Goal: Information Seeking & Learning: Understand process/instructions

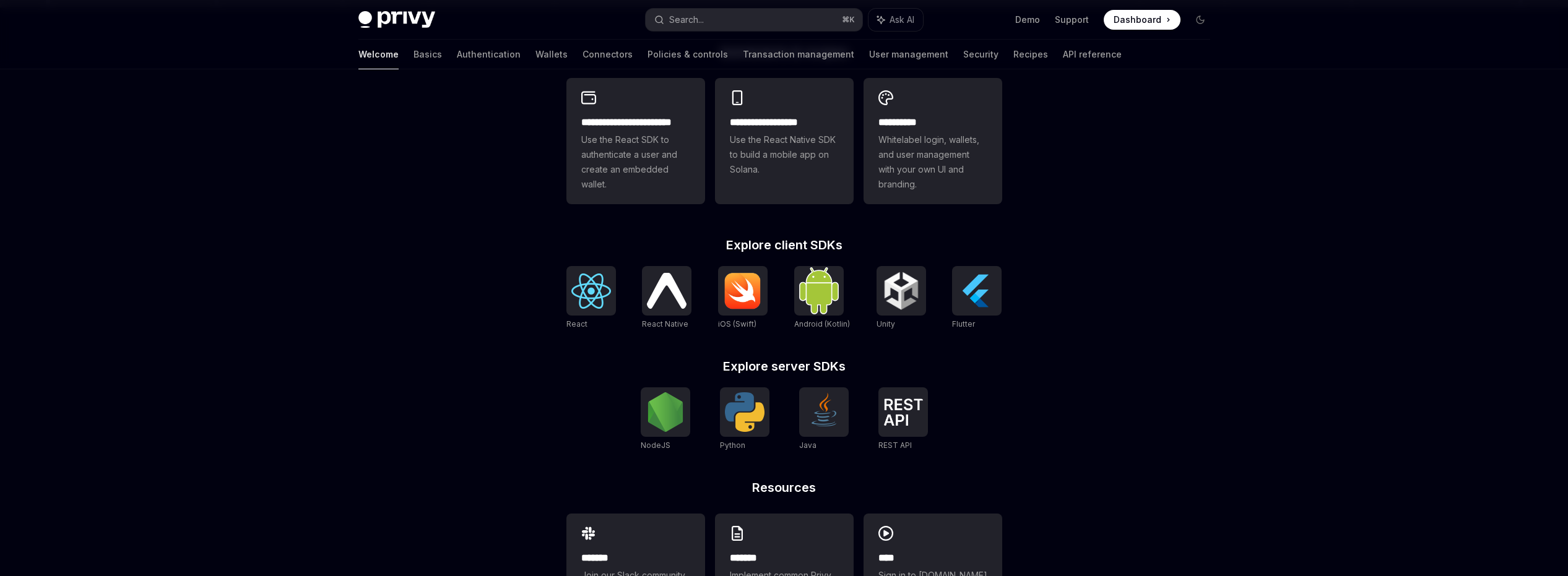
scroll to position [348, 0]
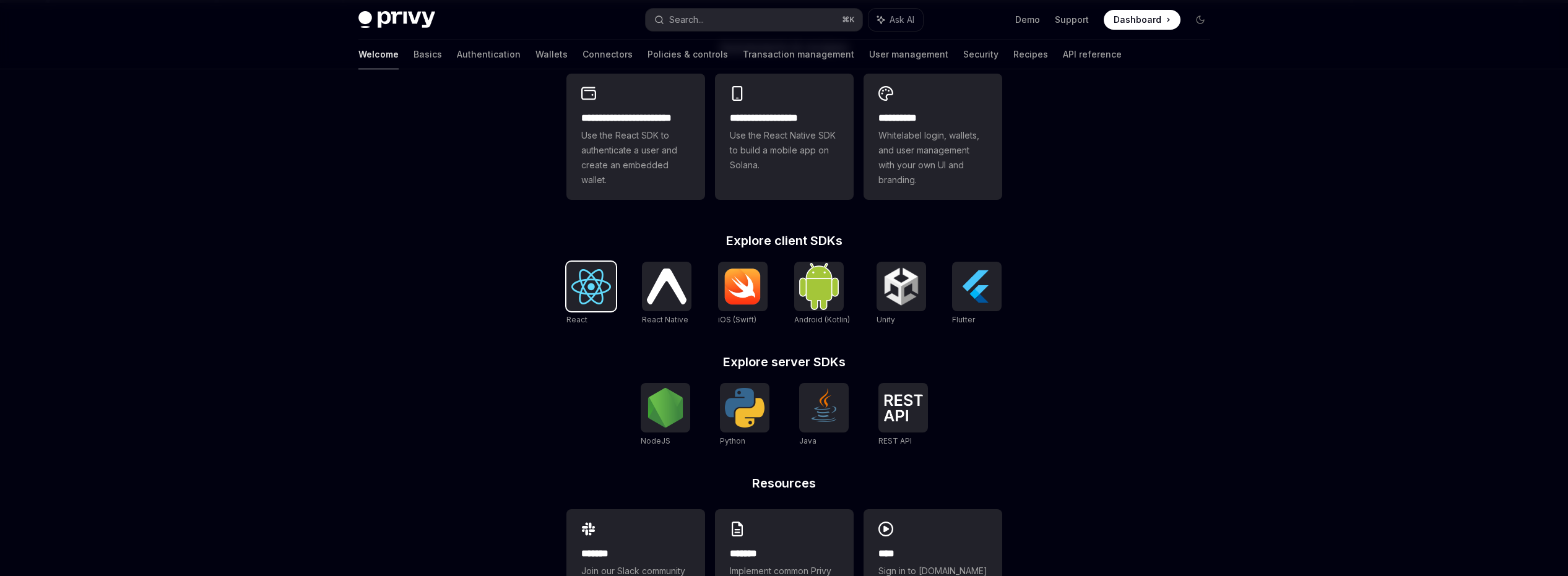
click at [596, 310] on div at bounding box center [591, 286] width 49 height 49
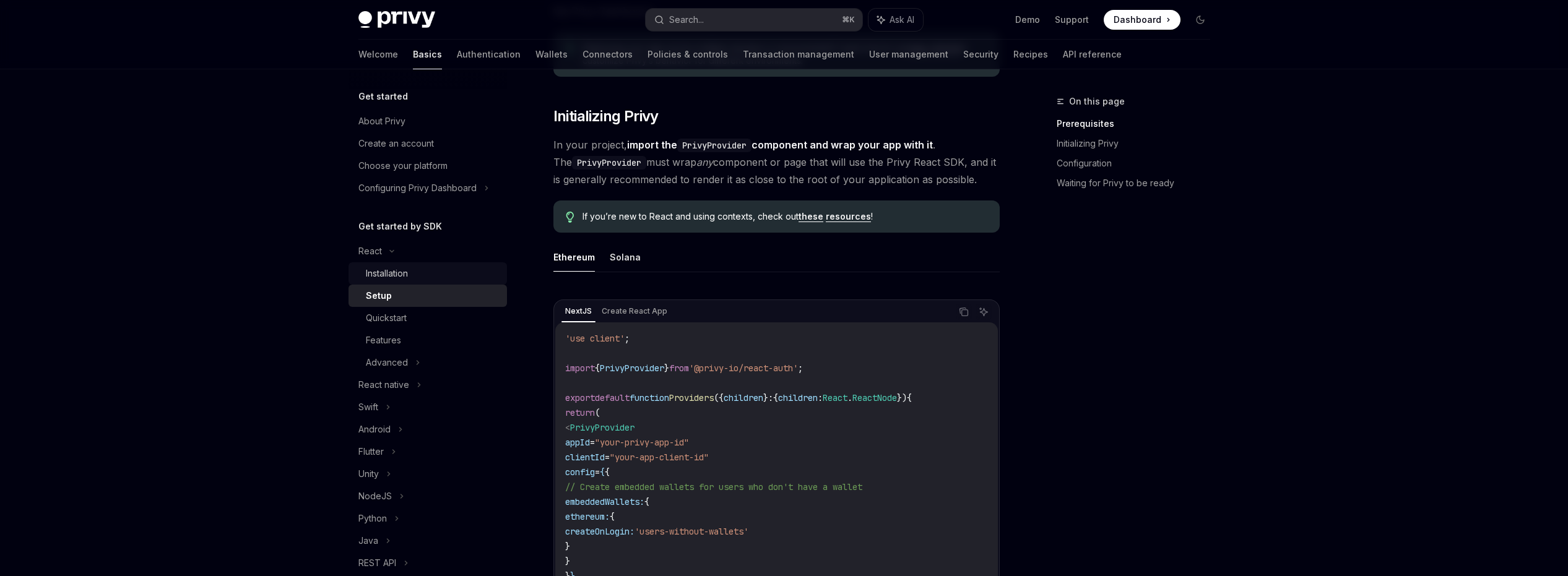
click at [407, 278] on div "Installation" at bounding box center [387, 274] width 42 height 15
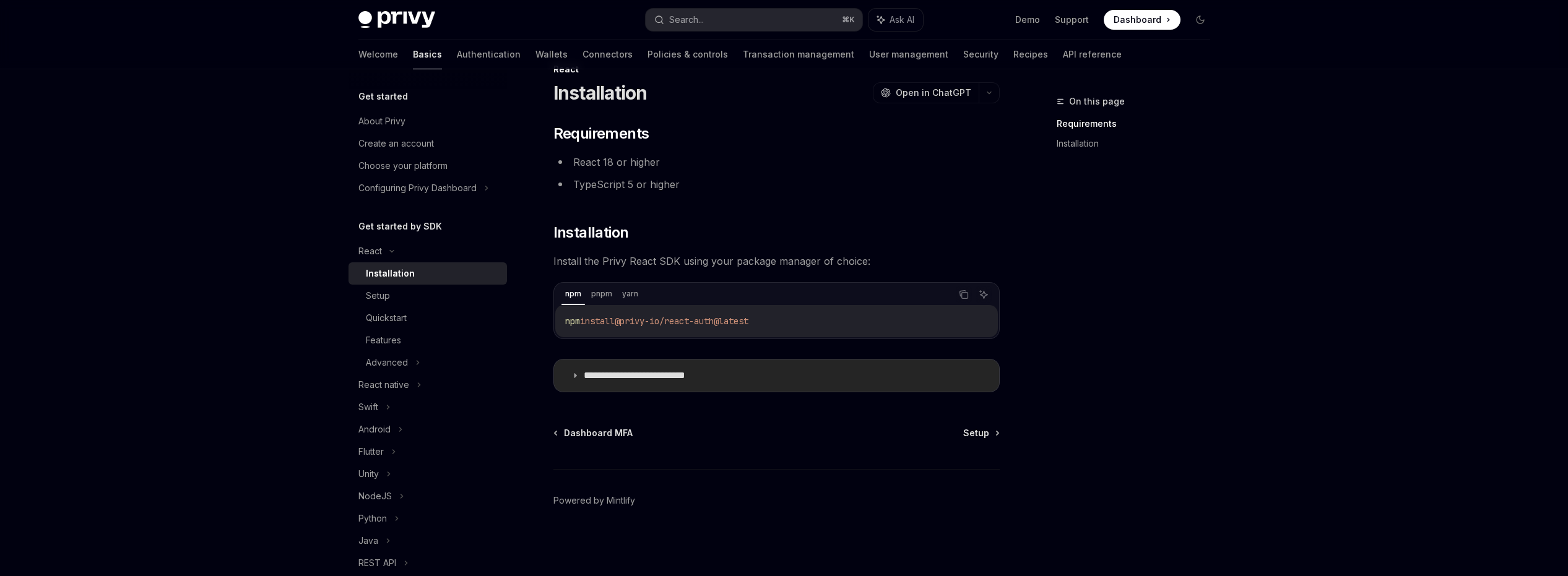
click at [626, 366] on summary "**********" at bounding box center [776, 376] width 445 height 32
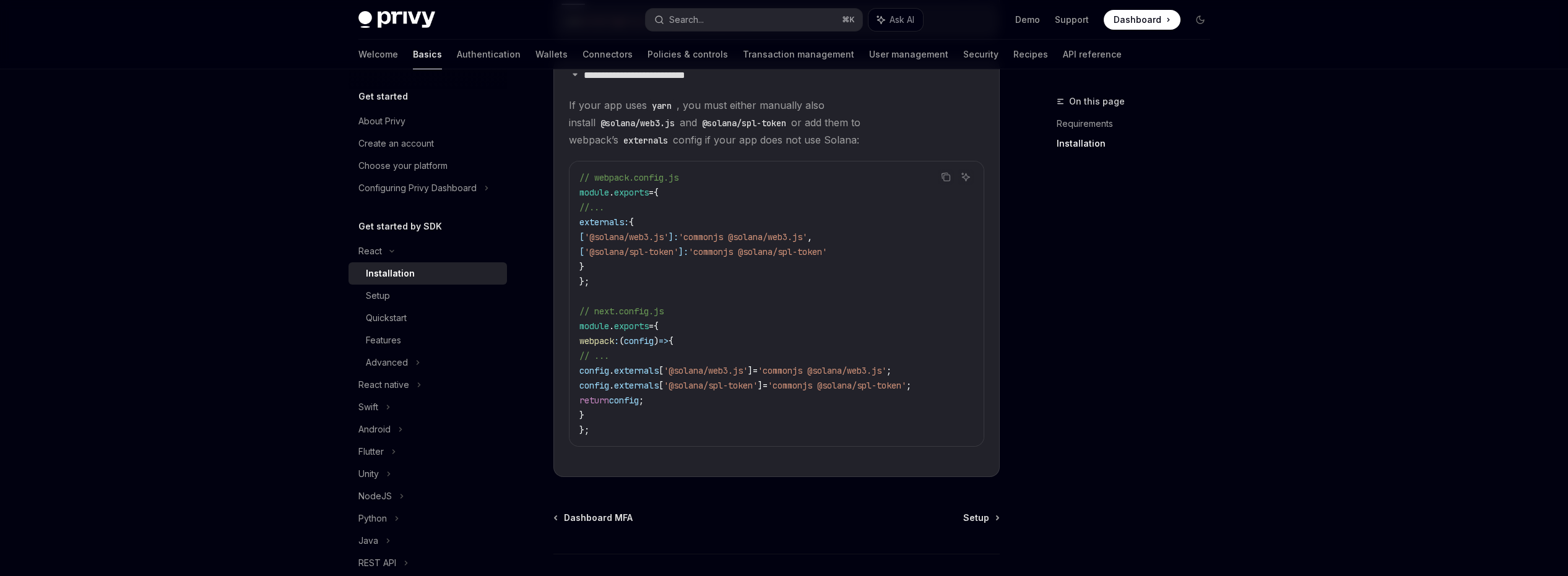
scroll to position [327, 0]
drag, startPoint x: 449, startPoint y: 255, endPoint x: 507, endPoint y: 275, distance: 61.4
click at [507, 275] on div "Get started About Privy Create an account Choose your platform Configuring Priv…" at bounding box center [437, 322] width 179 height 507
click at [461, 287] on link "Setup" at bounding box center [427, 295] width 159 height 22
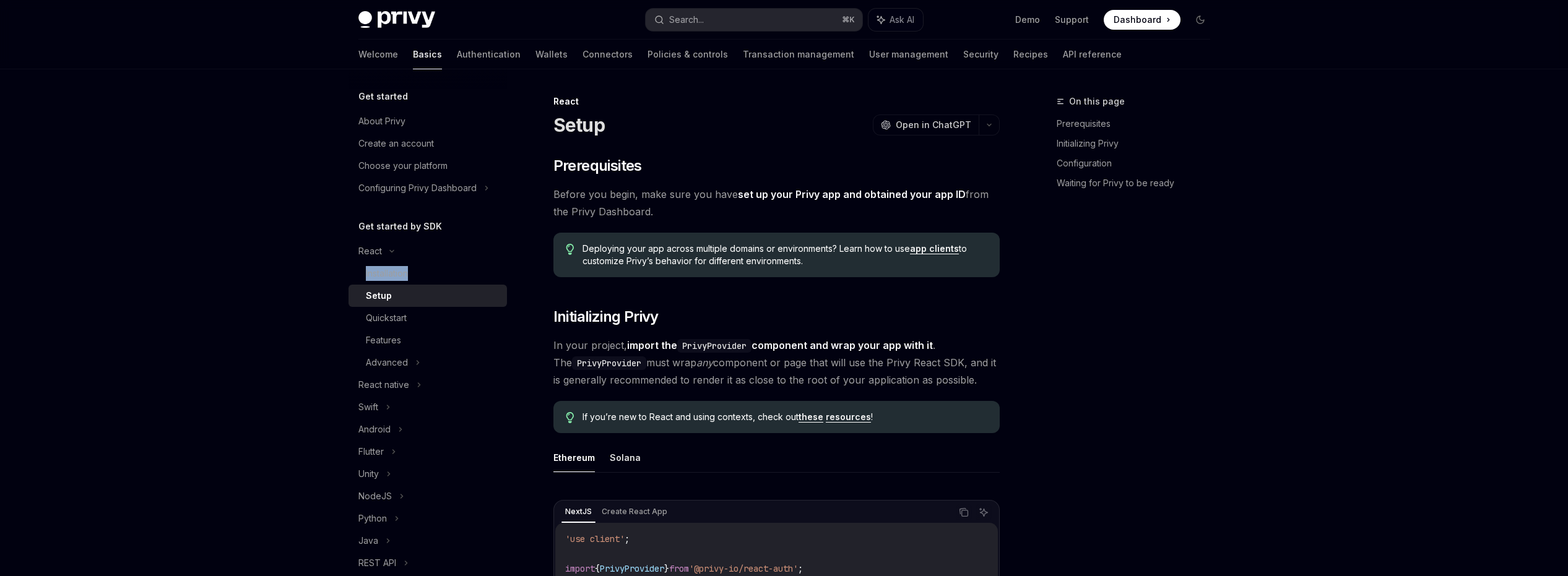
type textarea "*"
click at [1133, 345] on div "On this page Prerequisites Initializing Privy Configuration Waiting for Privy t…" at bounding box center [1126, 335] width 188 height 482
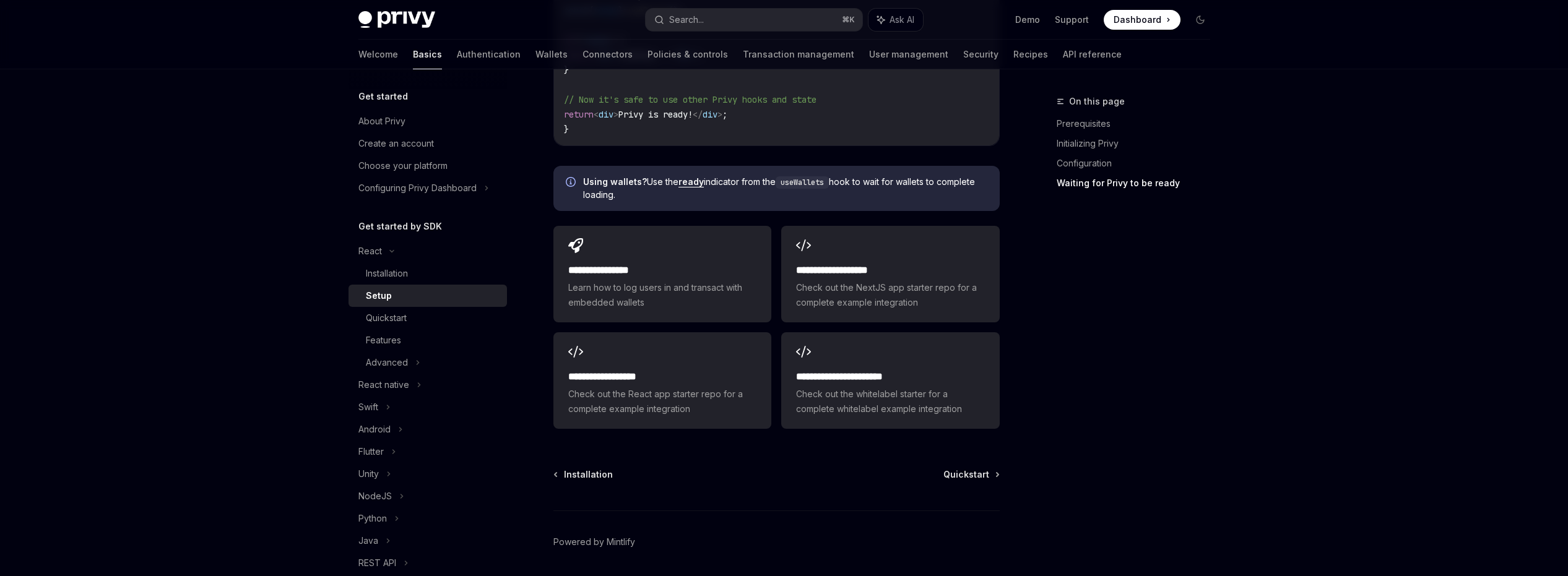
scroll to position [1535, 0]
